Goal: Book appointment/travel/reservation

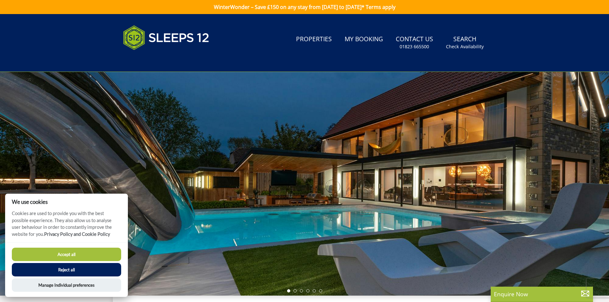
click at [573, 200] on div at bounding box center [304, 184] width 609 height 224
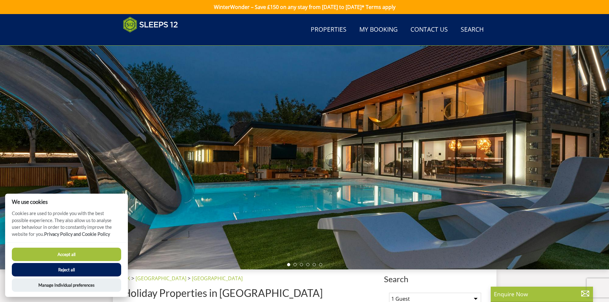
scroll to position [230, 0]
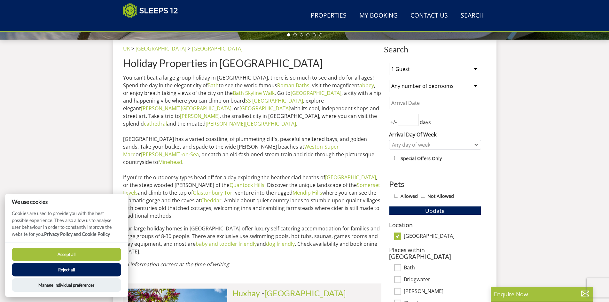
click at [94, 252] on button "Accept all" at bounding box center [66, 254] width 109 height 13
checkbox input "true"
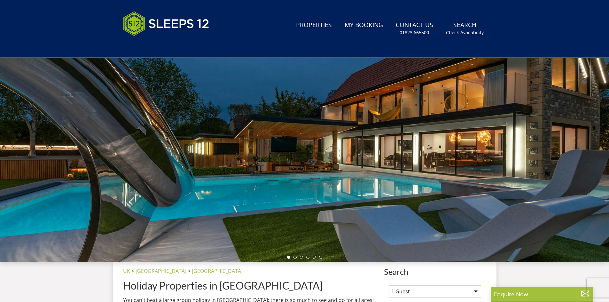
scroll to position [0, 0]
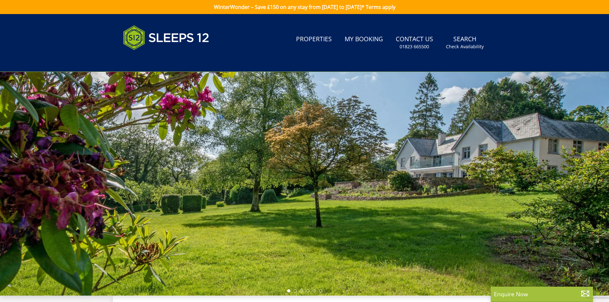
click at [483, 178] on div at bounding box center [304, 184] width 609 height 224
click at [348, 256] on div at bounding box center [304, 184] width 609 height 224
click at [304, 288] on div at bounding box center [304, 184] width 609 height 224
click at [309, 291] on li at bounding box center [307, 290] width 3 height 3
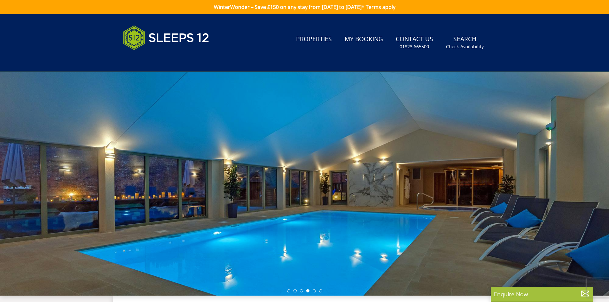
click at [316, 291] on ul at bounding box center [304, 290] width 35 height 3
click at [326, 291] on div at bounding box center [304, 184] width 609 height 224
click at [295, 292] on li at bounding box center [294, 290] width 3 height 3
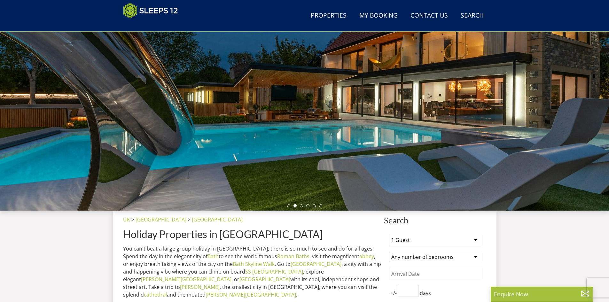
scroll to position [74, 0]
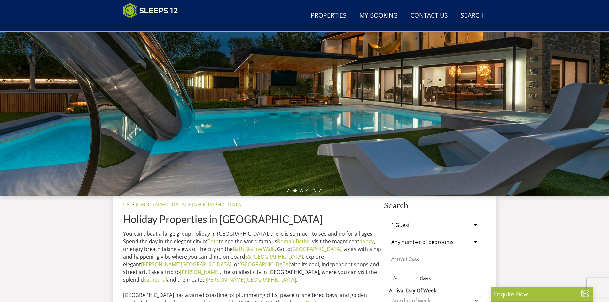
click at [442, 226] on select "1 Guest 2 Guests 3 Guests 4 Guests 5 Guests 6 Guests 7 Guests 8 Guests 9 Guests…" at bounding box center [435, 225] width 92 height 12
select select "12"
click at [389, 219] on select "1 Guest 2 Guests 3 Guests 4 Guests 5 Guests 6 Guests 7 Guests 8 Guests 9 Guests…" at bounding box center [435, 225] width 92 height 12
click at [429, 245] on select "Any number of bedrooms 1 Bedroom 2 Bedrooms 3 Bedrooms 4 Bedrooms 5 Bedrooms 6 …" at bounding box center [435, 242] width 92 height 12
select select "6"
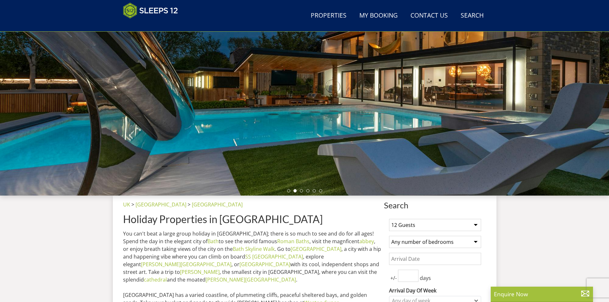
click at [389, 236] on select "Any number of bedrooms 1 Bedroom 2 Bedrooms 3 Bedrooms 4 Bedrooms 5 Bedrooms 6 …" at bounding box center [435, 242] width 92 height 12
click at [444, 259] on input "Date" at bounding box center [435, 259] width 92 height 12
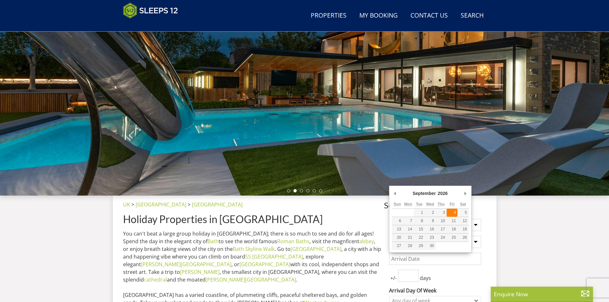
type input "[DATE]"
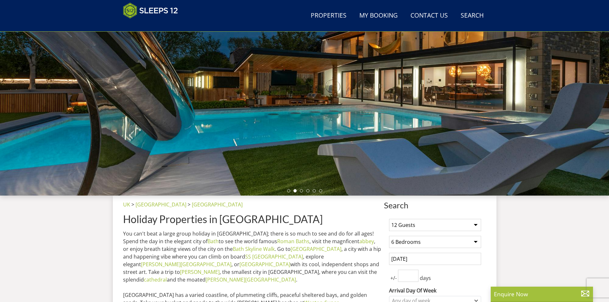
click at [409, 281] on input "number" at bounding box center [408, 276] width 20 height 12
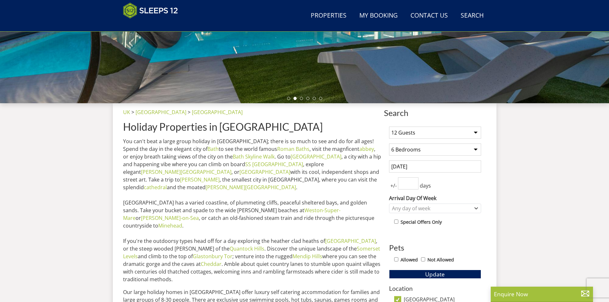
scroll to position [170, 0]
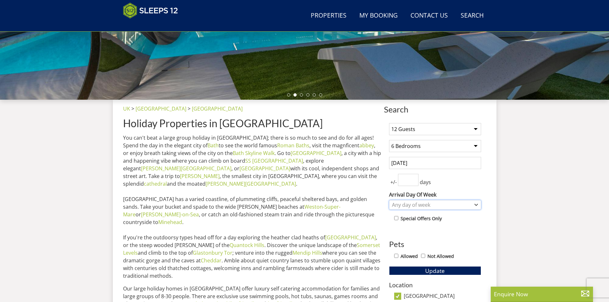
click at [463, 204] on div "Any day of week" at bounding box center [431, 204] width 83 height 7
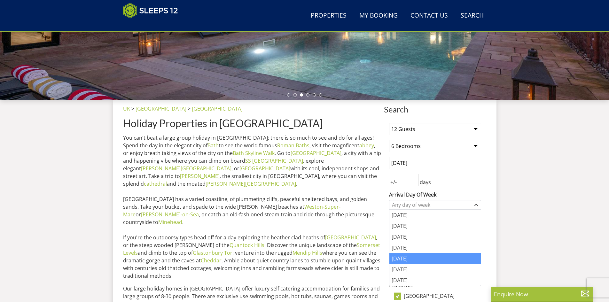
click at [423, 256] on div "[DATE]" at bounding box center [434, 258] width 91 height 11
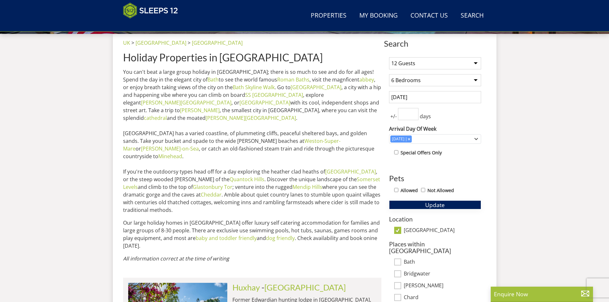
scroll to position [266, 0]
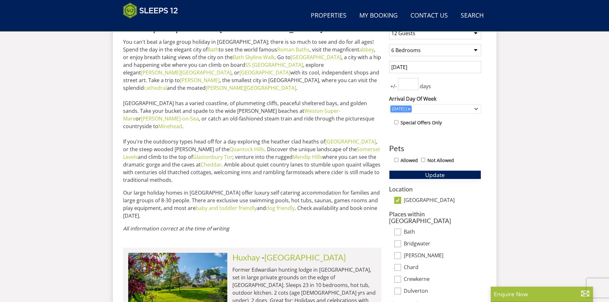
click at [420, 175] on button "Update" at bounding box center [435, 174] width 92 height 9
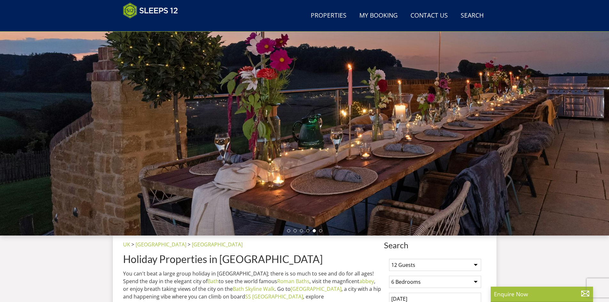
scroll to position [40, 0]
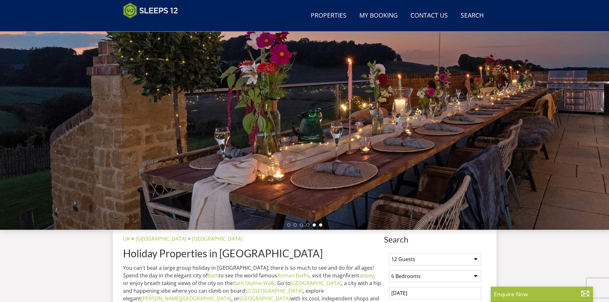
click at [321, 226] on li at bounding box center [320, 224] width 3 height 3
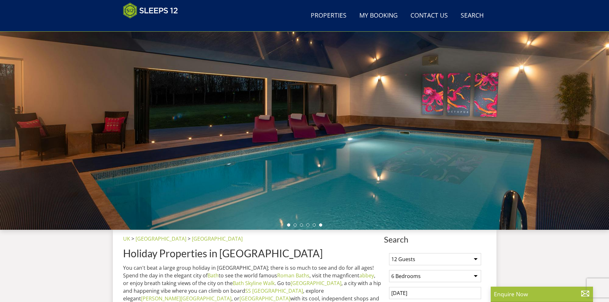
click at [287, 225] on li at bounding box center [288, 224] width 3 height 3
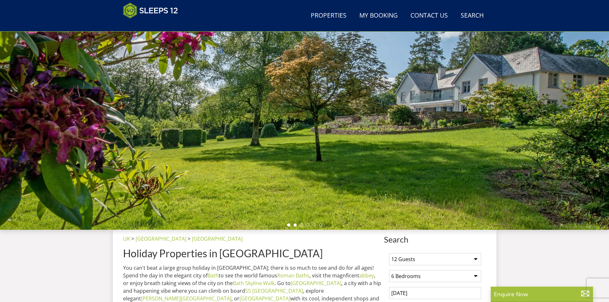
click at [296, 225] on li at bounding box center [294, 224] width 3 height 3
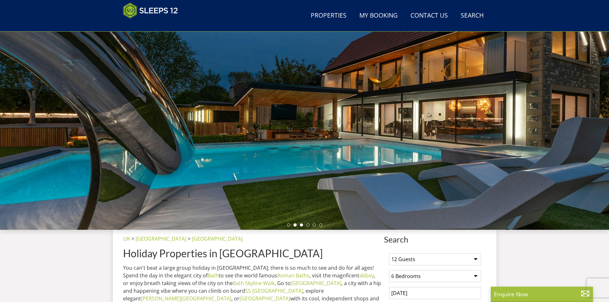
click at [301, 225] on li at bounding box center [301, 224] width 3 height 3
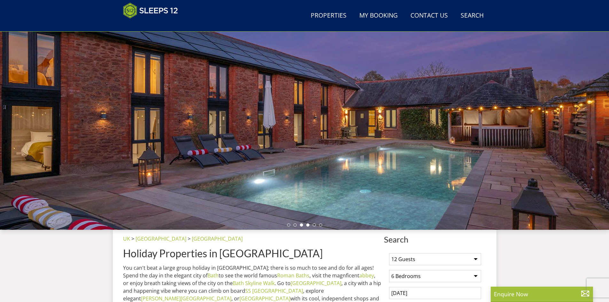
click at [307, 225] on li at bounding box center [307, 224] width 3 height 3
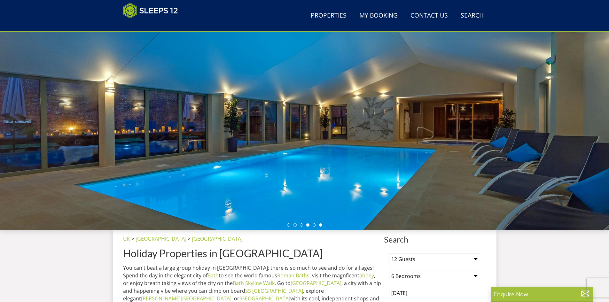
click at [319, 225] on li at bounding box center [320, 224] width 3 height 3
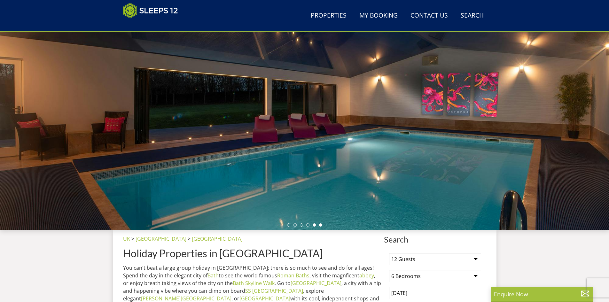
click at [313, 225] on li at bounding box center [314, 224] width 3 height 3
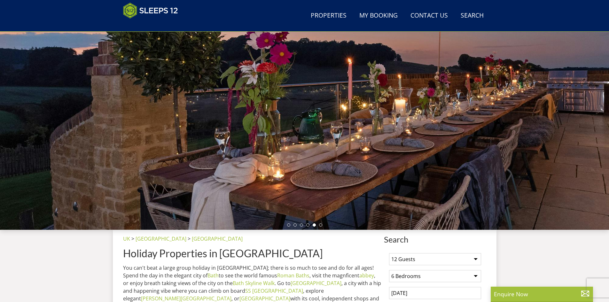
click at [481, 119] on div at bounding box center [304, 118] width 609 height 224
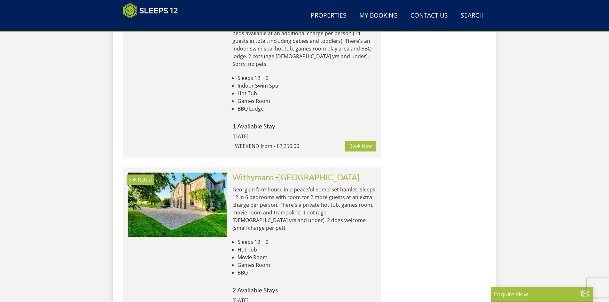
scroll to position [1254, 0]
